Goal: Find specific page/section: Find specific page/section

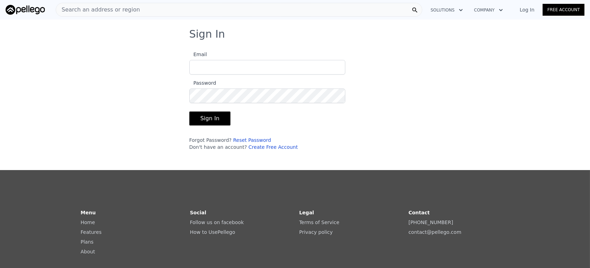
click at [529, 9] on link "Log In" at bounding box center [526, 9] width 31 height 7
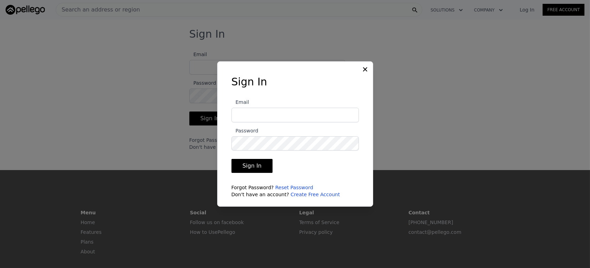
click at [275, 112] on input "Email" at bounding box center [294, 115] width 127 height 15
type input "[EMAIL_ADDRESS][DOMAIN_NAME]"
click at [256, 170] on button "Sign In" at bounding box center [251, 166] width 41 height 14
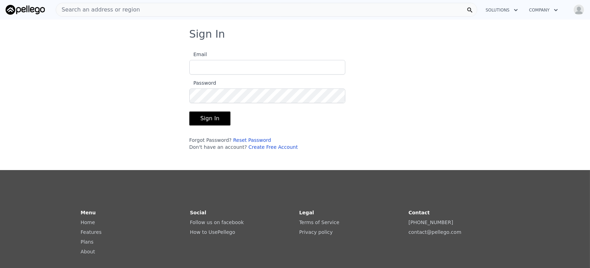
click at [81, 10] on span "Search an address or region" at bounding box center [98, 10] width 84 height 8
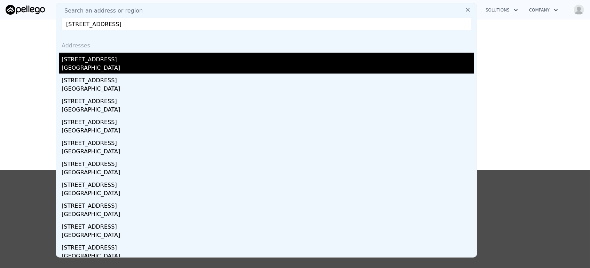
type input "[STREET_ADDRESS]"
click at [101, 63] on div "[STREET_ADDRESS]" at bounding box center [268, 58] width 412 height 11
